Goal: Task Accomplishment & Management: Use online tool/utility

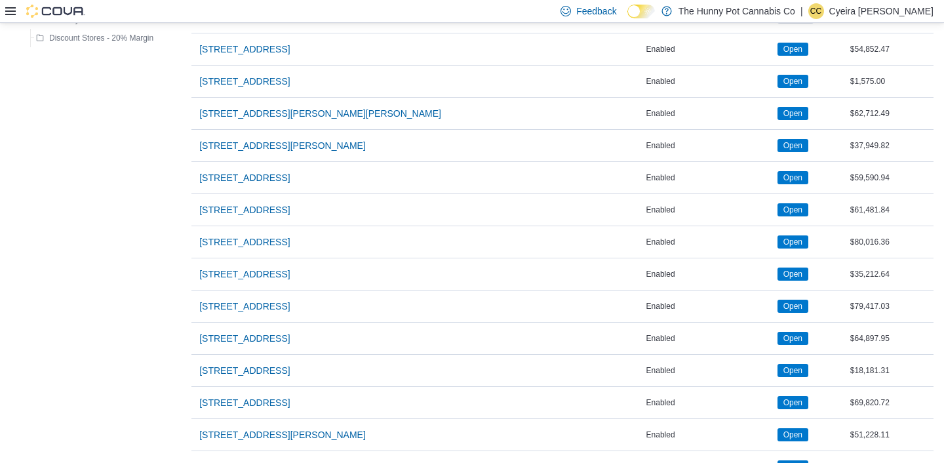
scroll to position [1036, 0]
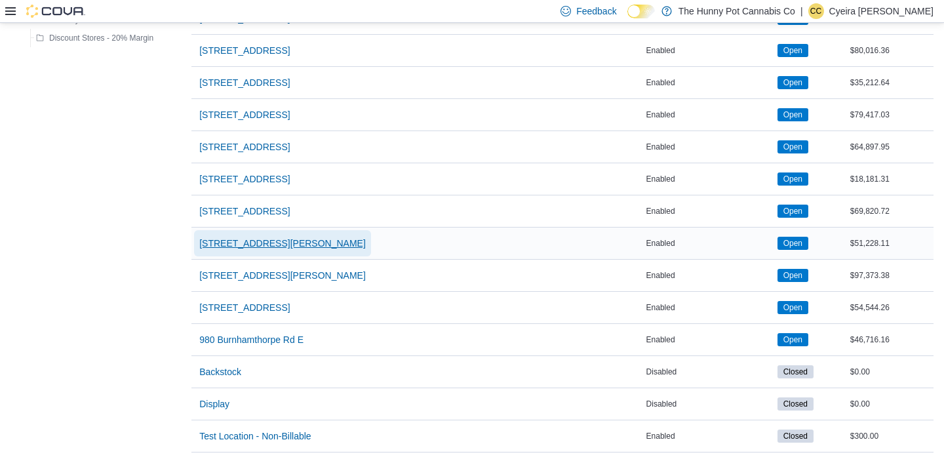
click at [278, 241] on span "[STREET_ADDRESS][PERSON_NAME]" at bounding box center [282, 243] width 167 height 13
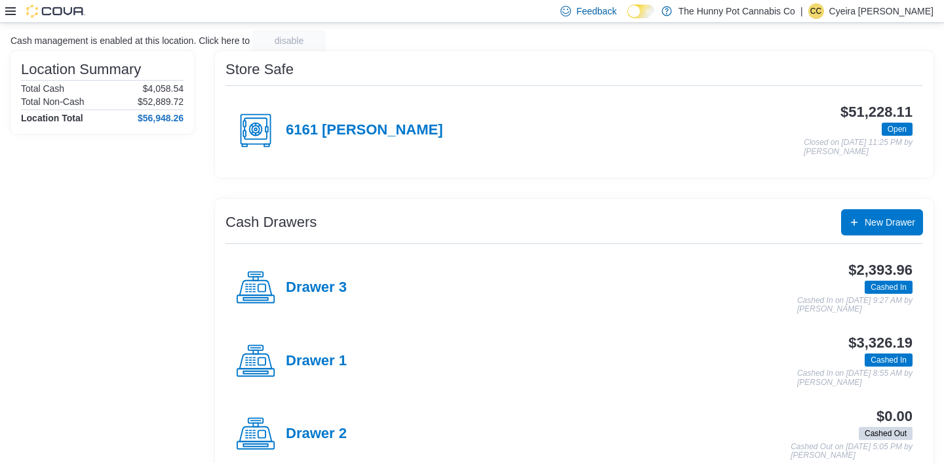
scroll to position [81, 0]
click at [293, 283] on h4 "Drawer 3" at bounding box center [316, 287] width 61 height 17
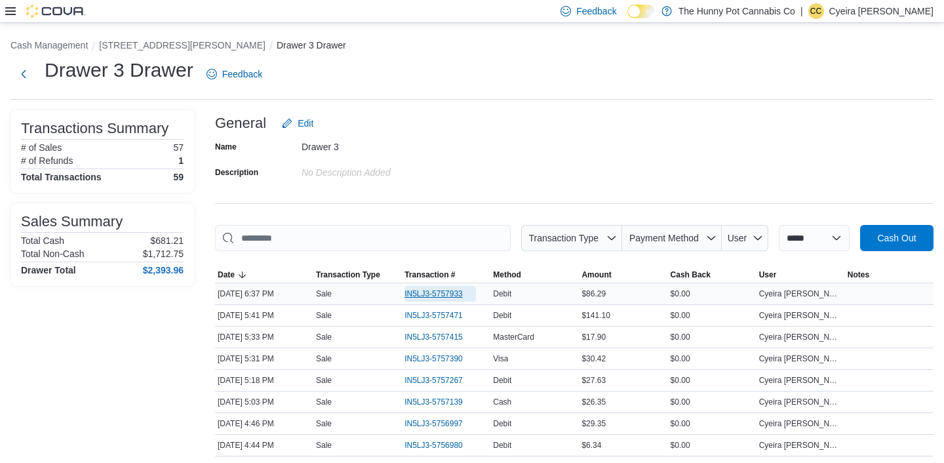
click at [431, 296] on span "IN5LJ3-5757933" at bounding box center [434, 294] width 58 height 10
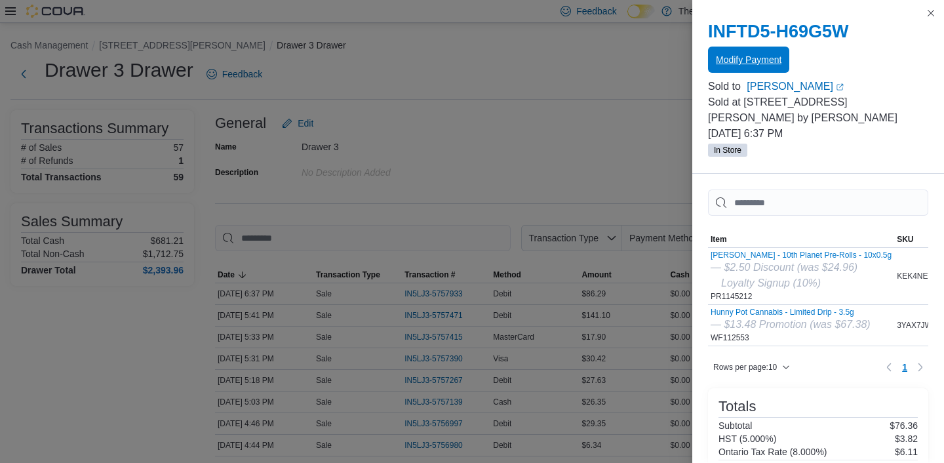
click at [767, 59] on span "Modify Payment" at bounding box center [749, 59] width 66 height 13
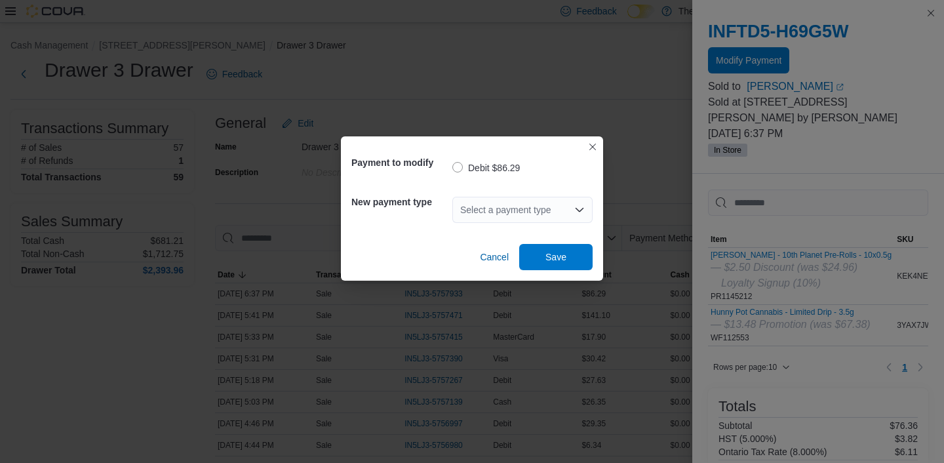
click at [577, 206] on icon "Open list of options" at bounding box center [580, 210] width 10 height 10
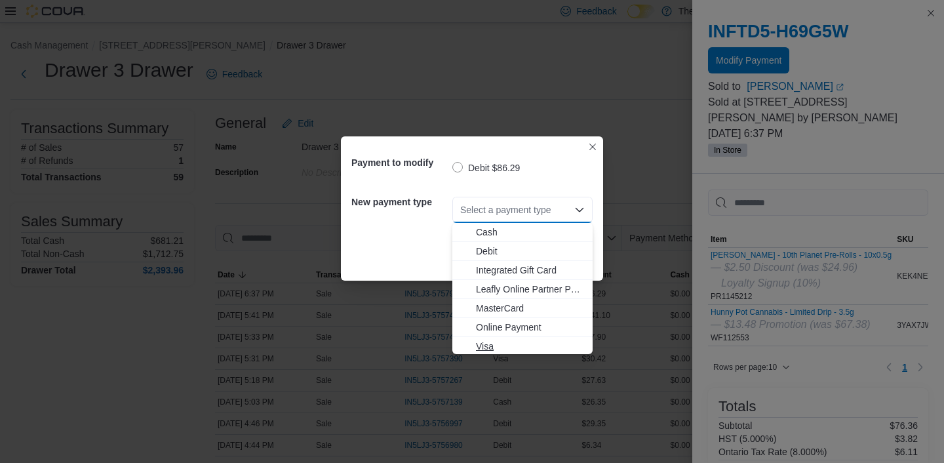
click at [501, 342] on span "Visa" at bounding box center [530, 346] width 109 height 13
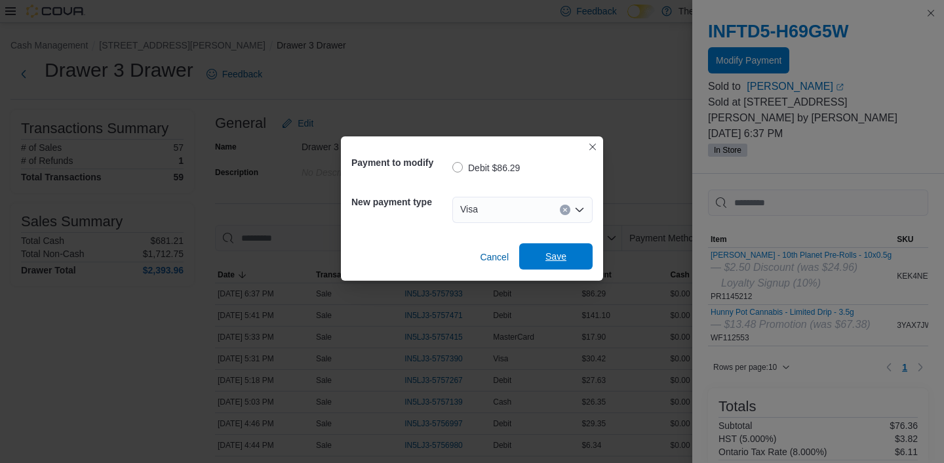
click at [566, 254] on span "Save" at bounding box center [556, 256] width 21 height 13
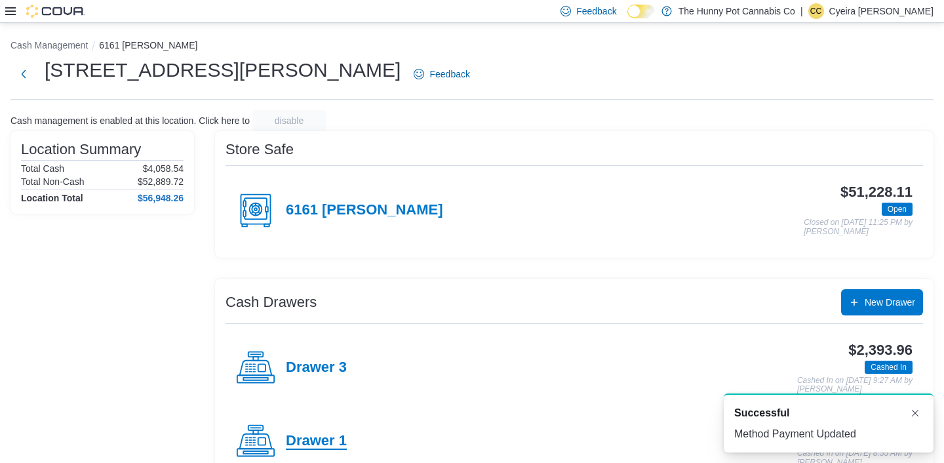
click at [333, 438] on h4 "Drawer 1" at bounding box center [316, 441] width 61 height 17
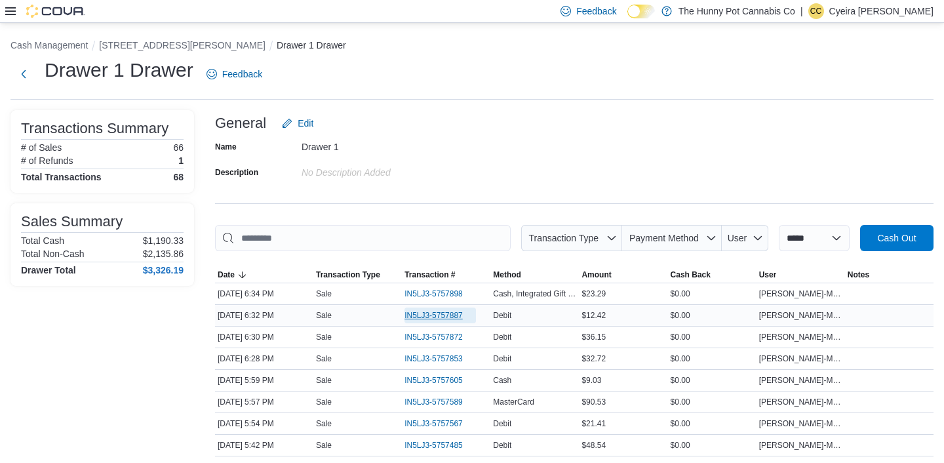
click at [441, 314] on span "IN5LJ3-5757887" at bounding box center [434, 315] width 58 height 10
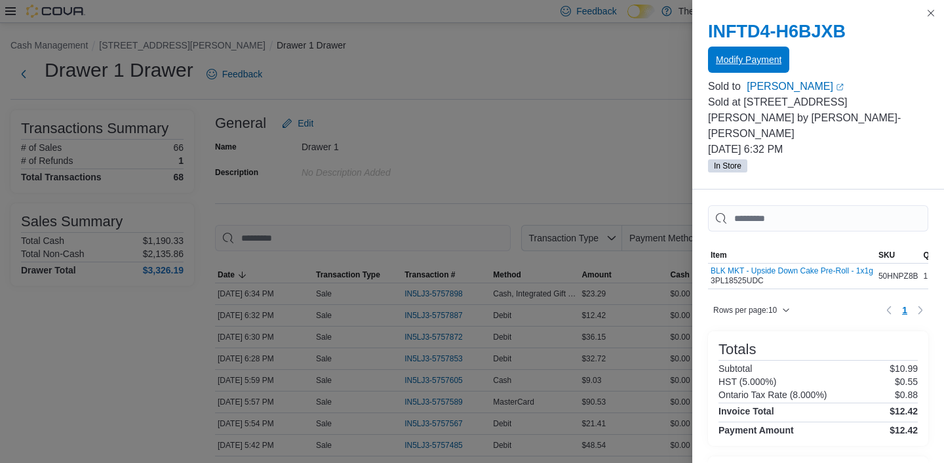
click at [729, 58] on span "Modify Payment" at bounding box center [749, 59] width 66 height 13
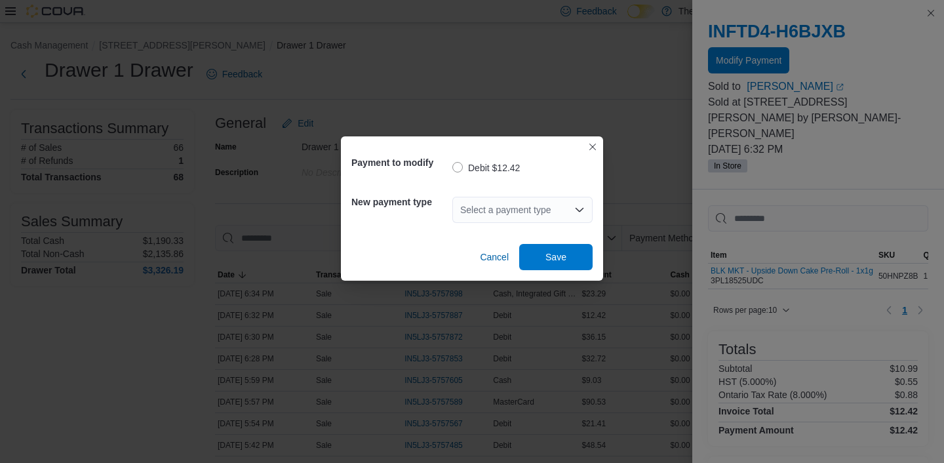
click at [594, 208] on div "Payment to modify Debit $12.42 New payment type Select a payment type Cancel Sa…" at bounding box center [472, 208] width 262 height 144
click at [568, 214] on div "Select a payment type" at bounding box center [523, 210] width 140 height 26
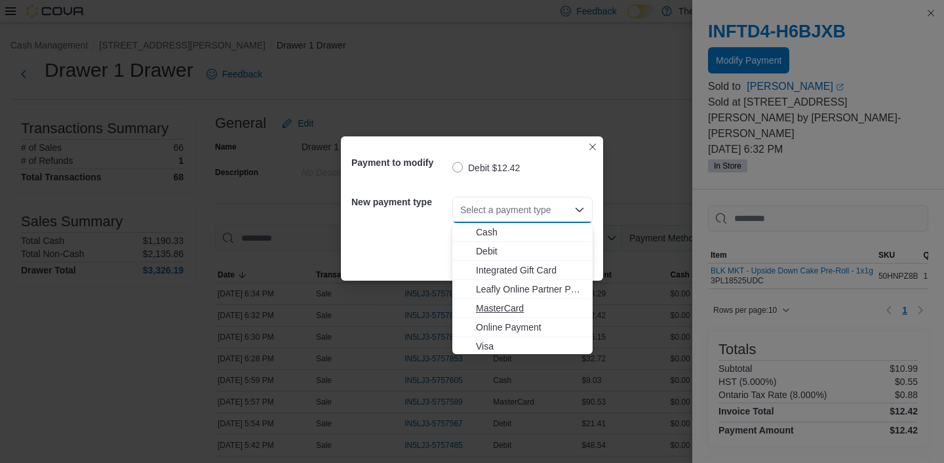
click at [488, 311] on span "MasterCard" at bounding box center [530, 308] width 109 height 13
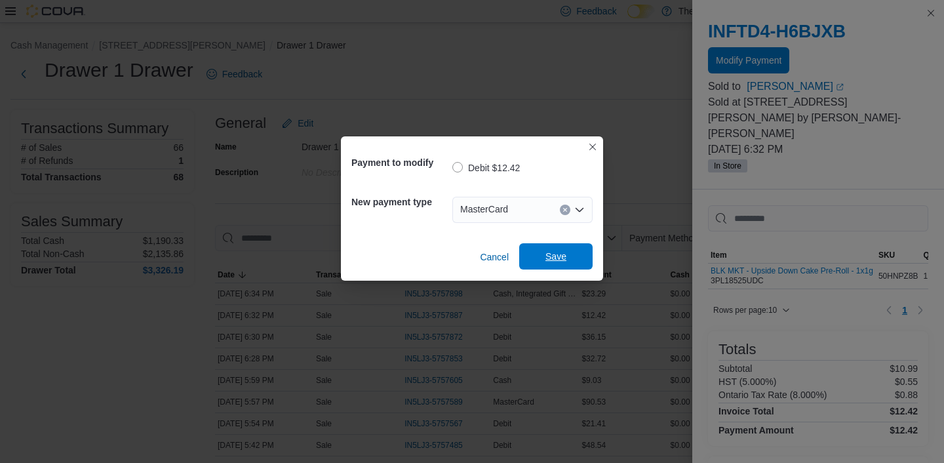
click at [558, 253] on span "Save" at bounding box center [556, 256] width 21 height 13
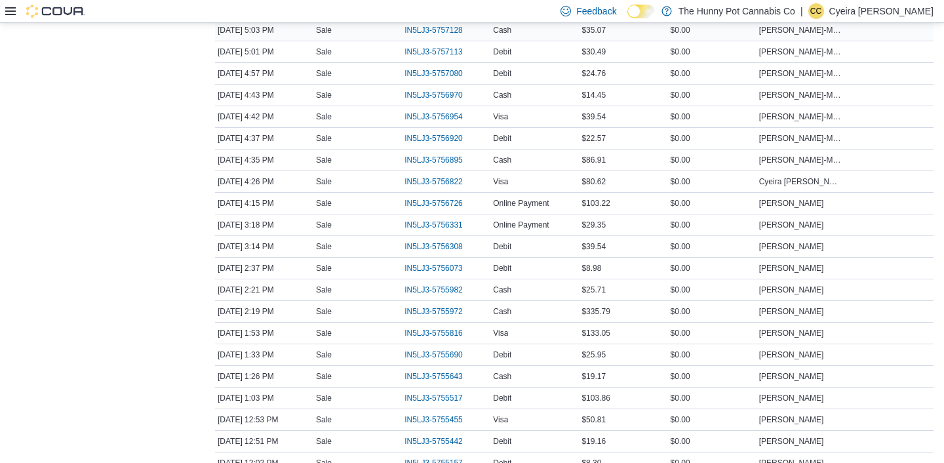
scroll to position [550, 0]
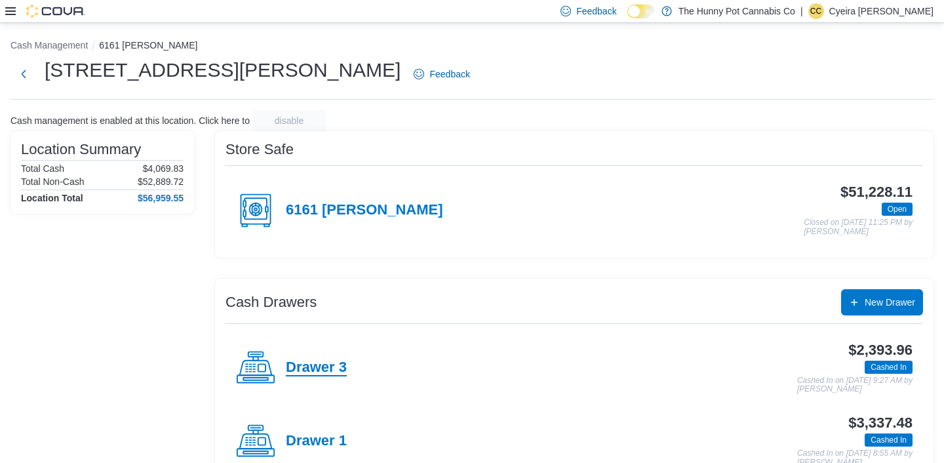
click at [331, 368] on h4 "Drawer 3" at bounding box center [316, 367] width 61 height 17
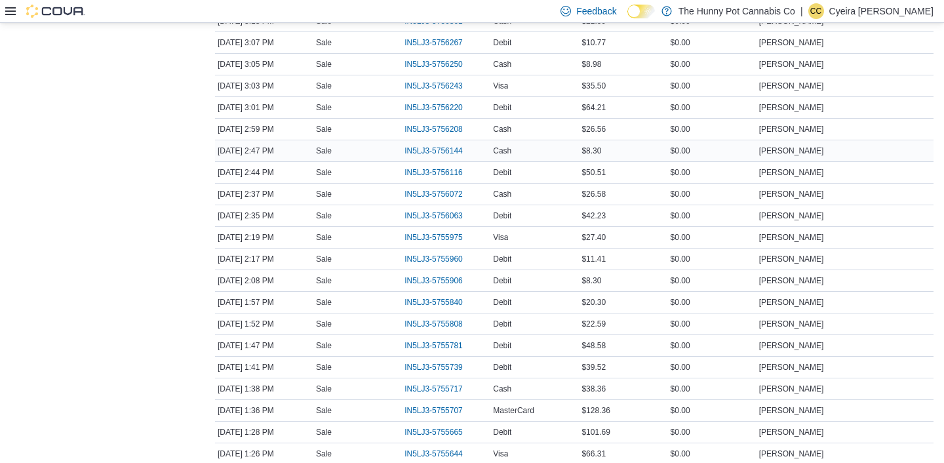
scroll to position [835, 0]
click at [433, 38] on span "IN5LJ3-5756267" at bounding box center [434, 43] width 58 height 10
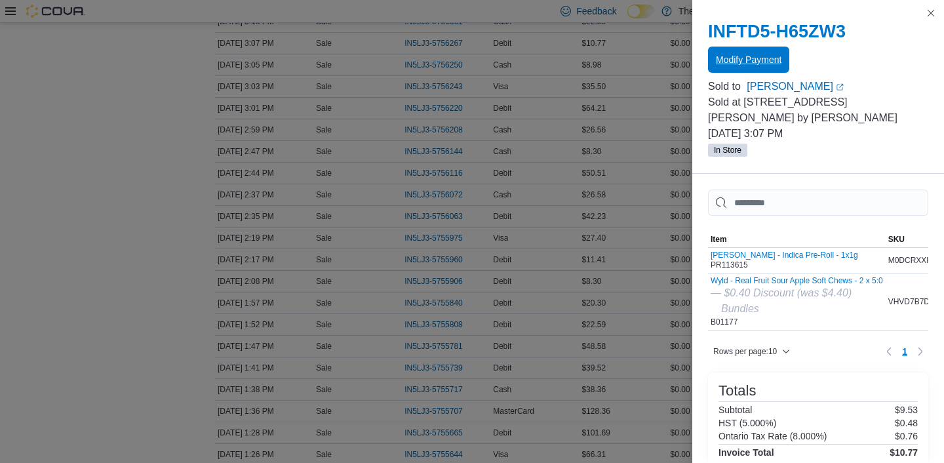
click at [760, 64] on span "Modify Payment" at bounding box center [749, 59] width 66 height 13
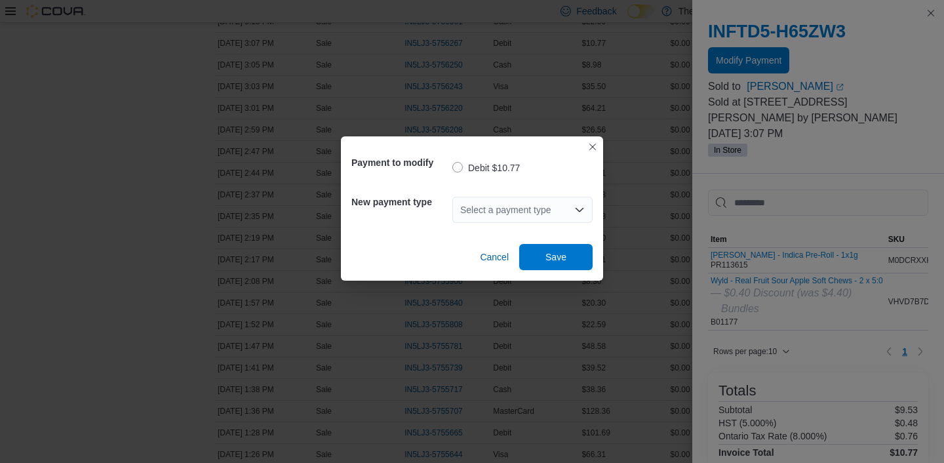
click at [580, 213] on icon "Open list of options" at bounding box center [580, 210] width 10 height 10
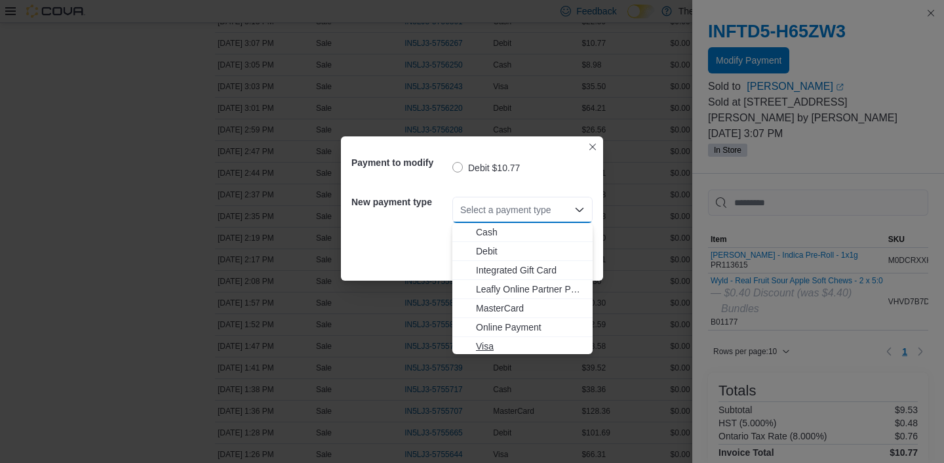
click at [493, 342] on span "Visa" at bounding box center [530, 346] width 109 height 13
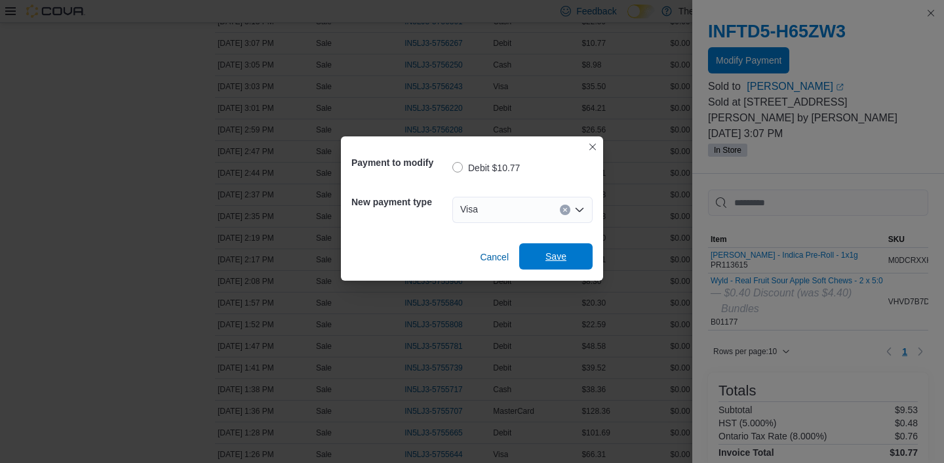
click at [558, 260] on span "Save" at bounding box center [556, 256] width 21 height 13
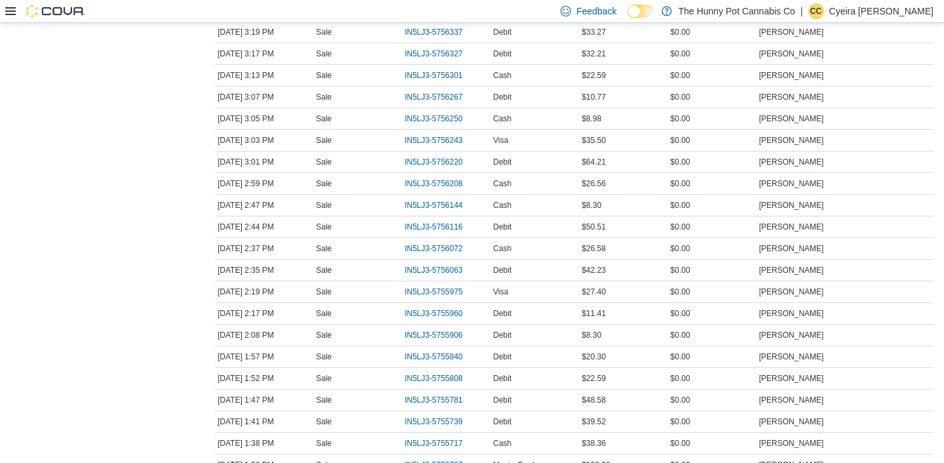
scroll to position [778, 0]
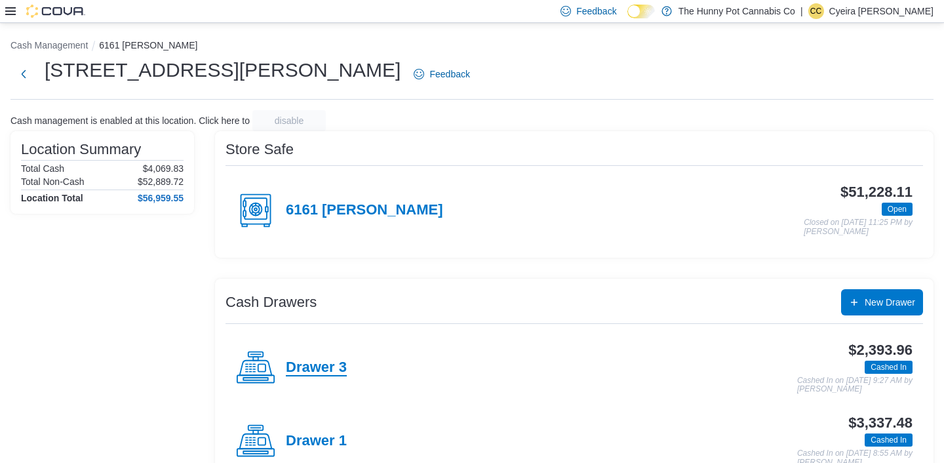
click at [329, 365] on h4 "Drawer 3" at bounding box center [316, 367] width 61 height 17
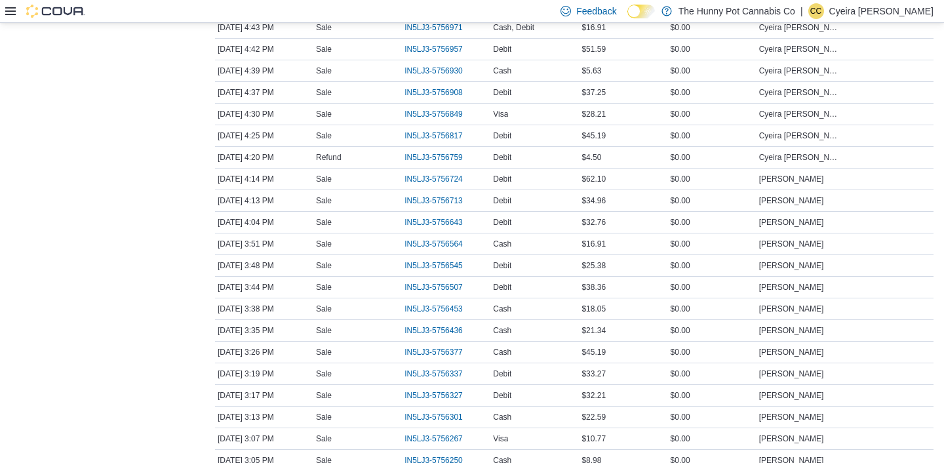
scroll to position [517, 0]
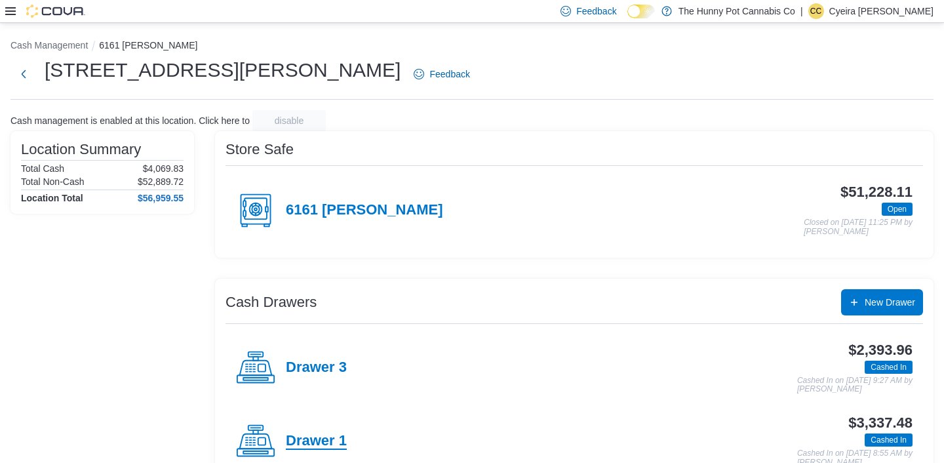
click at [323, 437] on h4 "Drawer 1" at bounding box center [316, 441] width 61 height 17
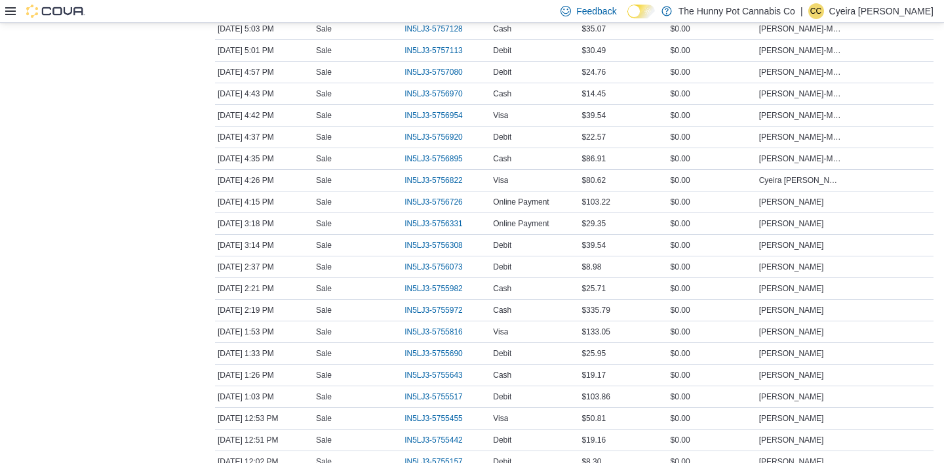
scroll to position [567, 0]
click at [428, 246] on span "IN5LJ3-5756308" at bounding box center [434, 246] width 58 height 10
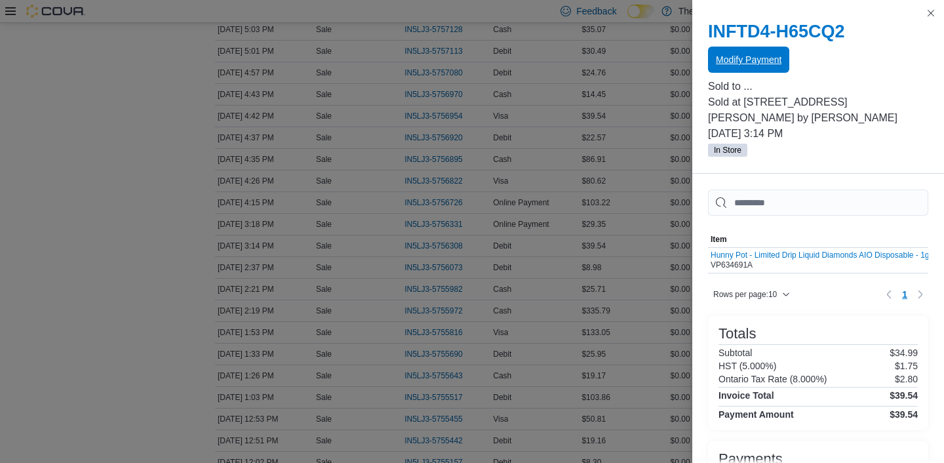
click at [755, 68] on span "Modify Payment" at bounding box center [749, 60] width 66 height 26
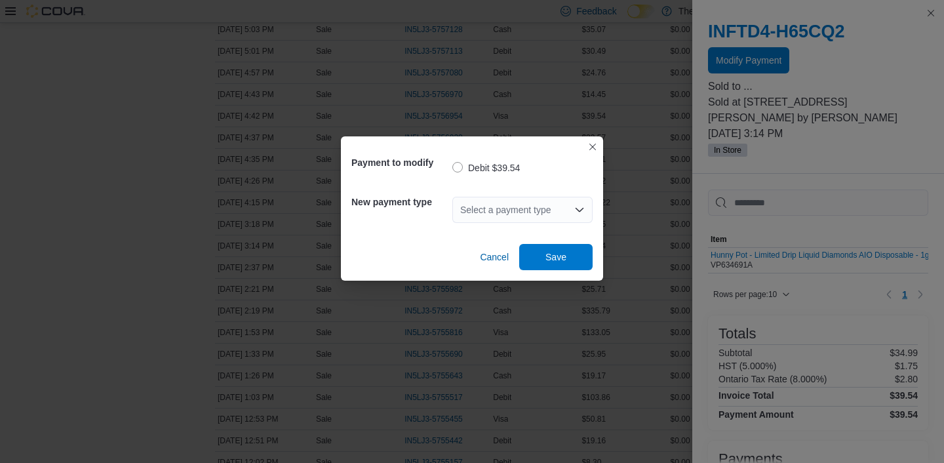
click at [558, 211] on div "Select a payment type" at bounding box center [523, 210] width 140 height 26
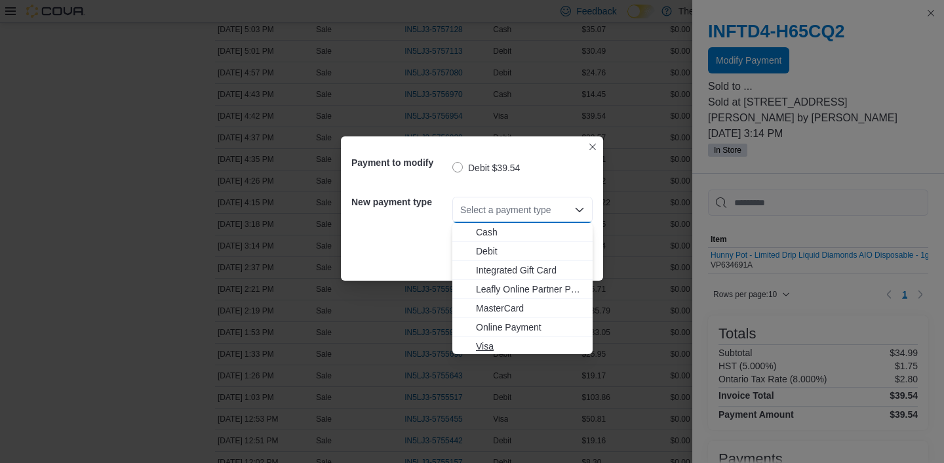
click at [489, 344] on span "Visa" at bounding box center [530, 346] width 109 height 13
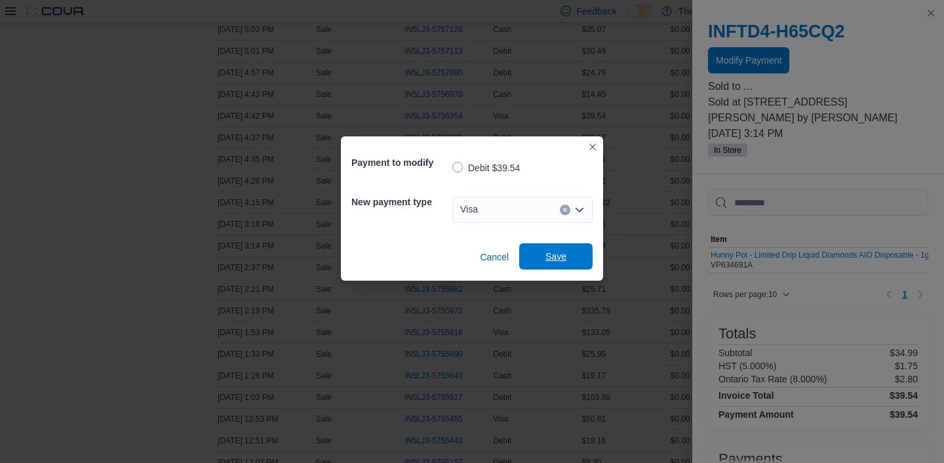
click at [559, 245] on span "Save" at bounding box center [556, 256] width 58 height 26
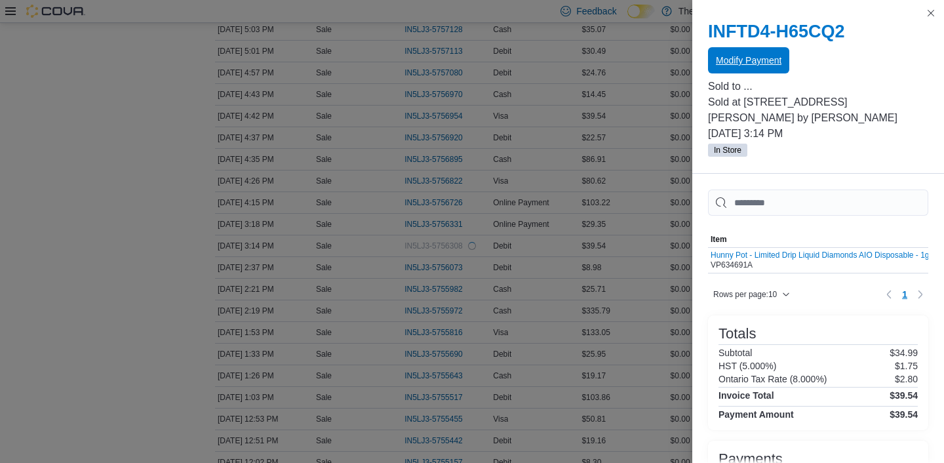
scroll to position [0, 0]
